Goal: Task Accomplishment & Management: Use online tool/utility

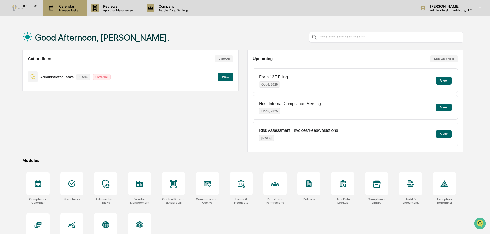
click at [65, 7] on p "Calendar" at bounding box center [68, 6] width 26 height 4
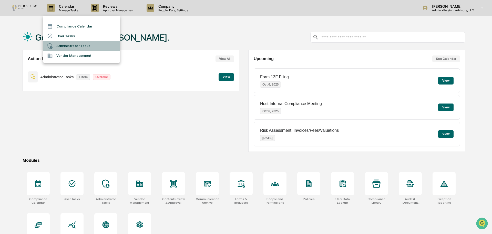
click at [67, 47] on li "Administrator Tasks" at bounding box center [81, 46] width 77 height 10
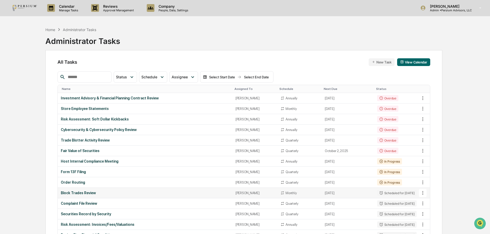
click at [72, 193] on div "Block Trades Review" at bounding box center [145, 193] width 168 height 4
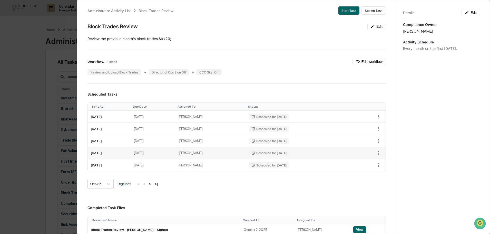
scroll to position [3, 0]
click at [341, 11] on button "Start Task" at bounding box center [348, 11] width 21 height 8
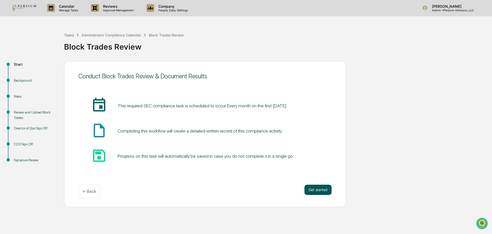
click at [323, 189] on button "Get started" at bounding box center [318, 189] width 27 height 10
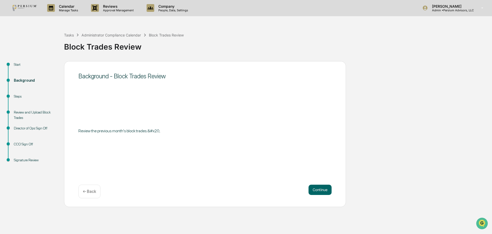
click at [323, 189] on button "Continue" at bounding box center [320, 189] width 23 height 10
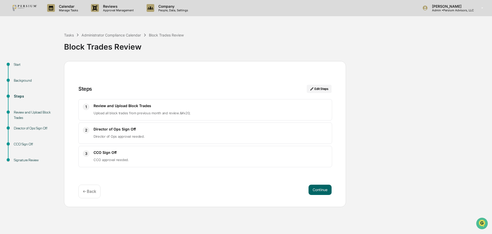
click at [323, 189] on button "Continue" at bounding box center [320, 189] width 23 height 10
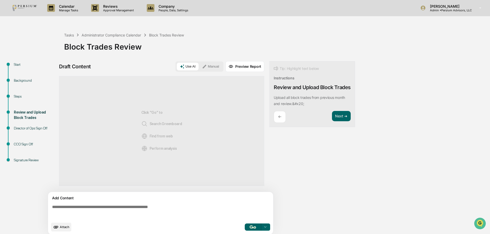
click at [66, 226] on span "Attach" at bounding box center [64, 227] width 9 height 4
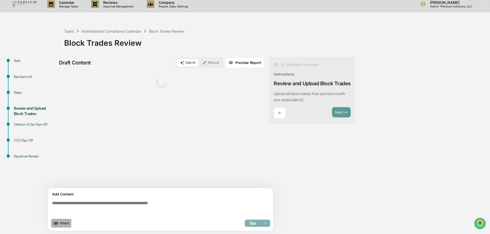
click at [66, 224] on span "Attach" at bounding box center [64, 223] width 9 height 4
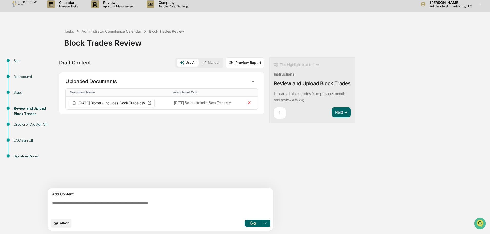
click at [61, 224] on span "Attach" at bounding box center [64, 223] width 9 height 4
click at [55, 224] on icon "upload document" at bounding box center [56, 223] width 5 height 3
click at [63, 224] on span "Attach" at bounding box center [64, 223] width 9 height 4
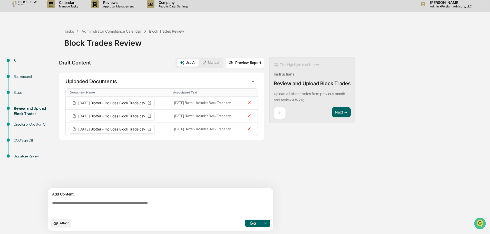
click at [57, 222] on icon "upload document" at bounding box center [56, 223] width 5 height 3
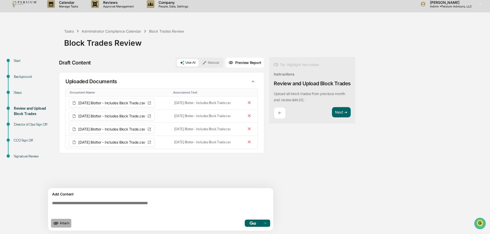
click at [61, 222] on span "Attach" at bounding box center [64, 223] width 9 height 4
click at [63, 223] on span "Attach" at bounding box center [64, 223] width 9 height 4
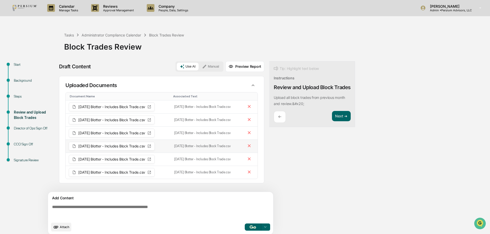
scroll to position [0, 0]
click at [65, 226] on span "Attach" at bounding box center [64, 227] width 9 height 4
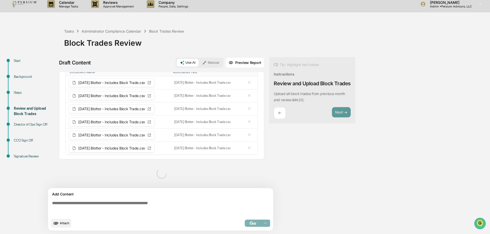
scroll to position [9, 0]
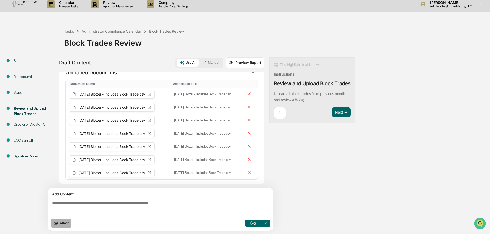
click at [66, 224] on span "Attach" at bounding box center [64, 223] width 9 height 4
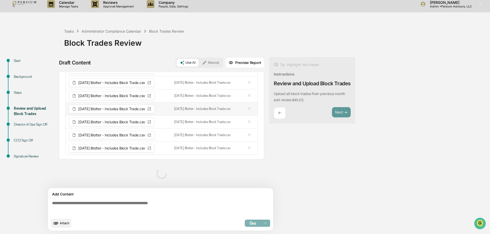
scroll to position [0, 0]
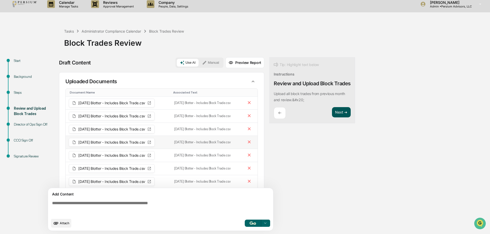
click at [338, 117] on button "Next ➔" at bounding box center [341, 112] width 19 height 11
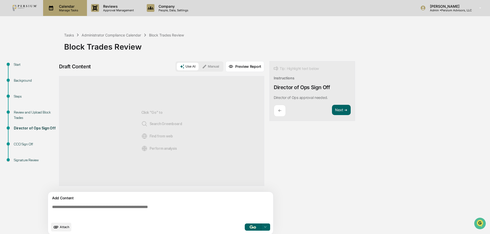
click at [59, 9] on p "Manage Tasks" at bounding box center [68, 10] width 26 height 4
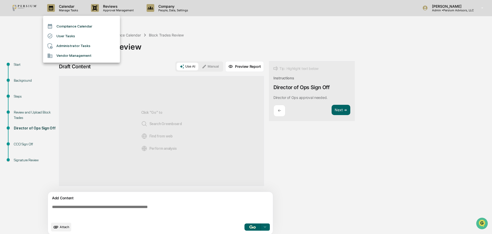
click at [32, 13] on div at bounding box center [246, 117] width 492 height 234
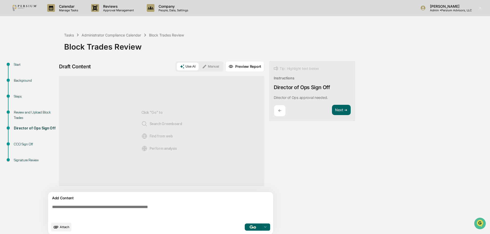
click at [24, 8] on img at bounding box center [24, 8] width 25 height 6
